Goal: Find specific page/section: Find specific page/section

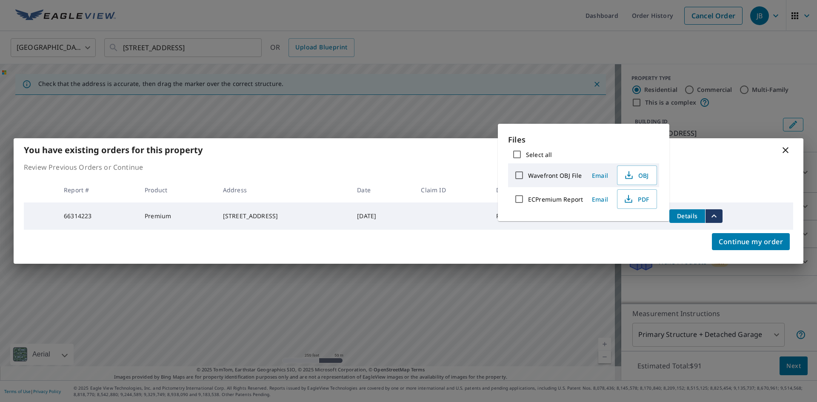
click at [786, 145] on icon at bounding box center [785, 150] width 10 height 10
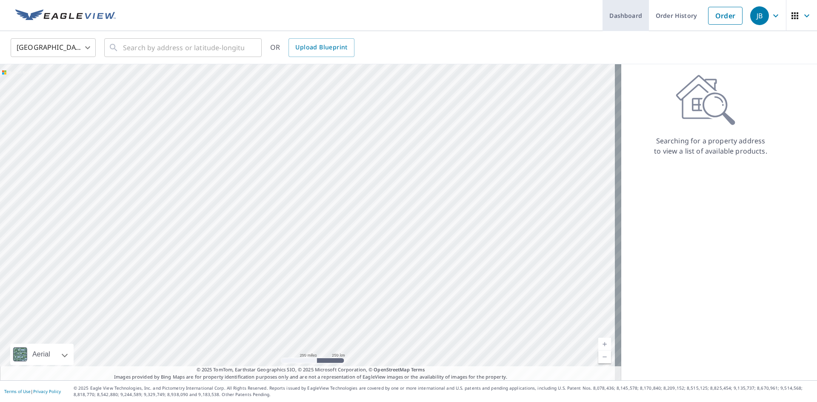
click at [607, 15] on link "Dashboard" at bounding box center [625, 15] width 46 height 31
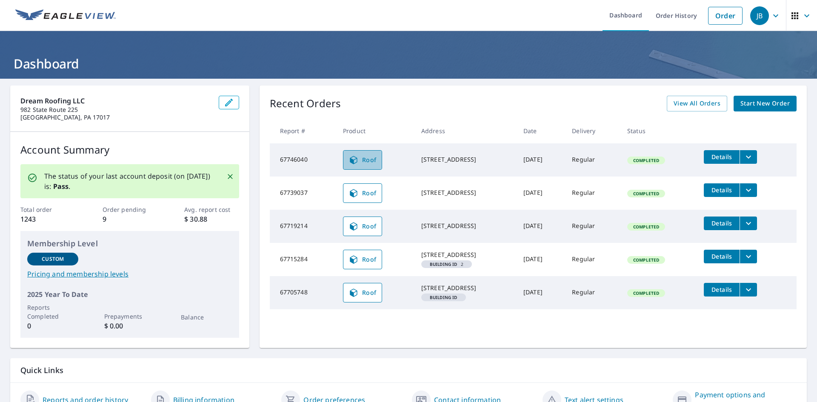
click at [358, 161] on span "Roof" at bounding box center [362, 160] width 28 height 10
